Goal: Task Accomplishment & Management: Complete application form

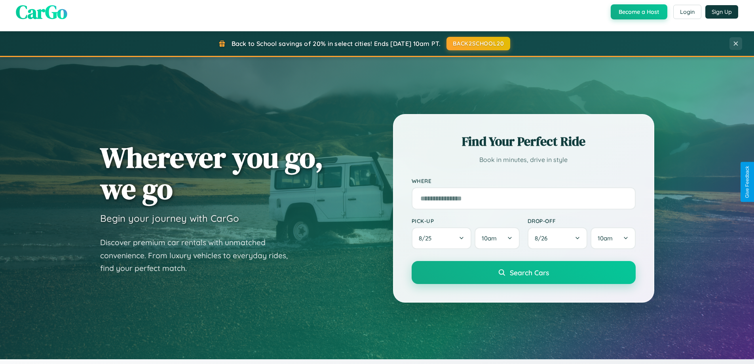
scroll to position [341, 0]
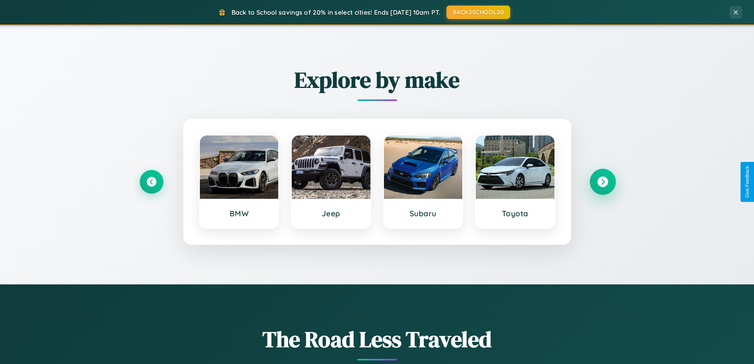
click at [603, 182] on icon at bounding box center [602, 182] width 11 height 11
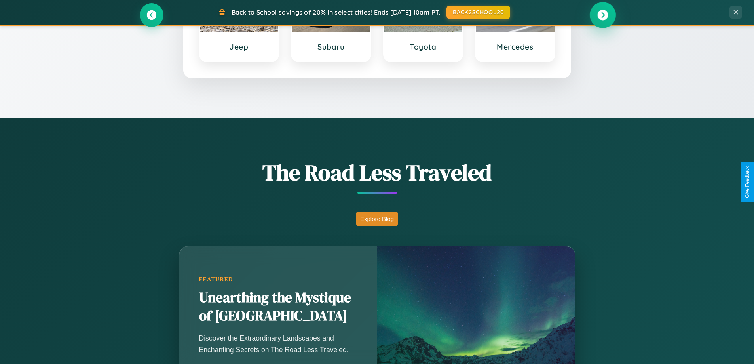
scroll to position [545, 0]
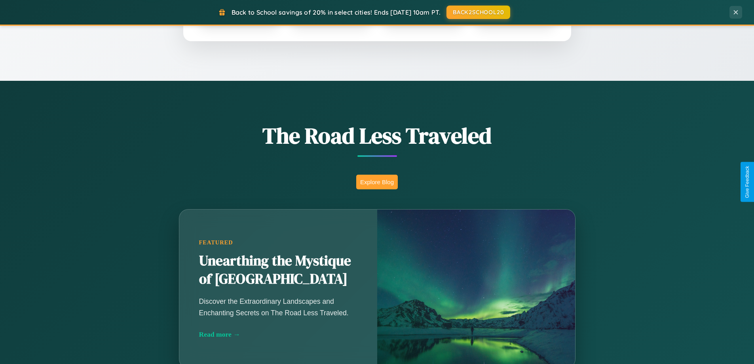
click at [377, 182] on button "Explore Blog" at bounding box center [377, 182] width 42 height 15
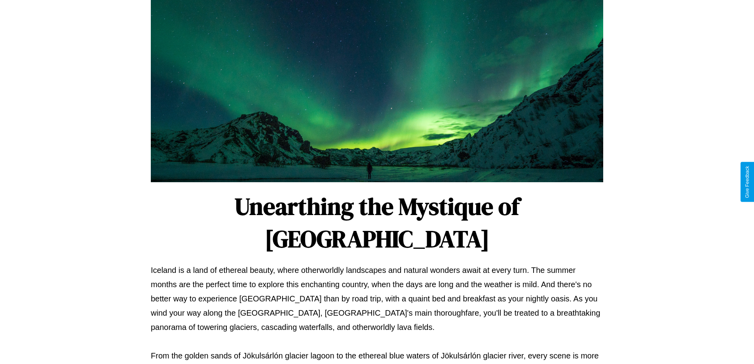
scroll to position [256, 0]
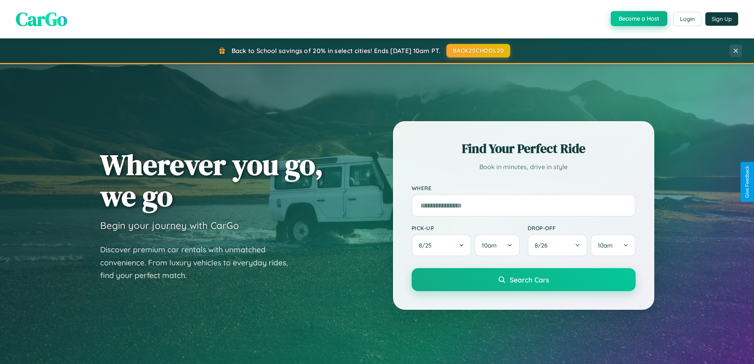
click at [638, 19] on button "Become a Host" at bounding box center [639, 18] width 57 height 15
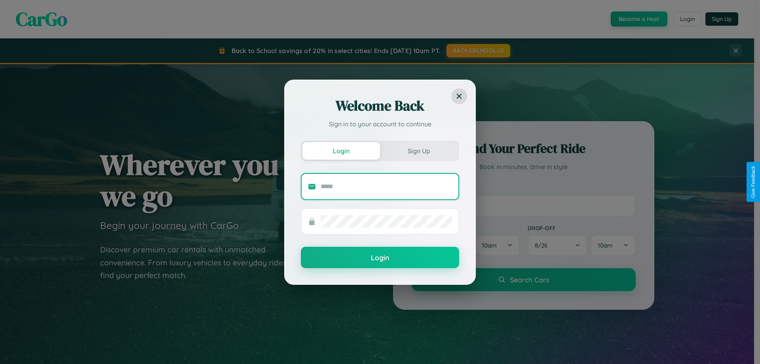
click at [386, 186] on input "text" at bounding box center [386, 186] width 131 height 13
type input "**********"
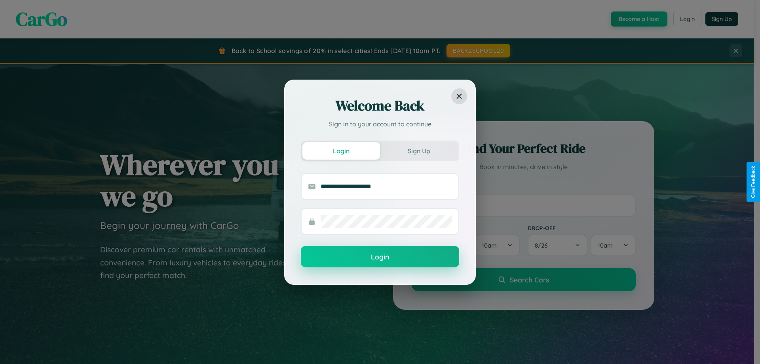
click at [380, 257] on button "Login" at bounding box center [380, 256] width 158 height 21
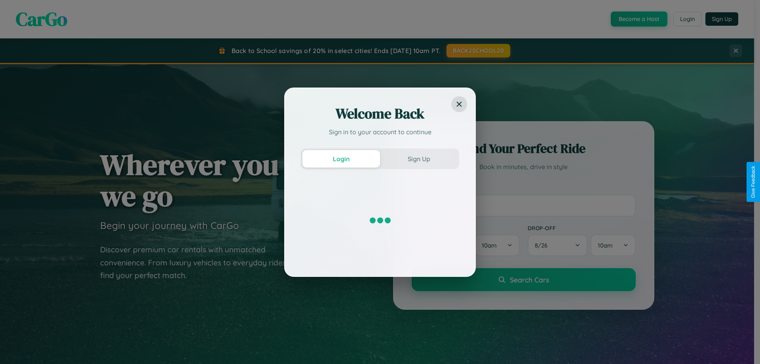
click at [638, 19] on div "Welcome Back Sign in to your account to continue Login Sign Up" at bounding box center [380, 182] width 760 height 364
